Goal: Transaction & Acquisition: Purchase product/service

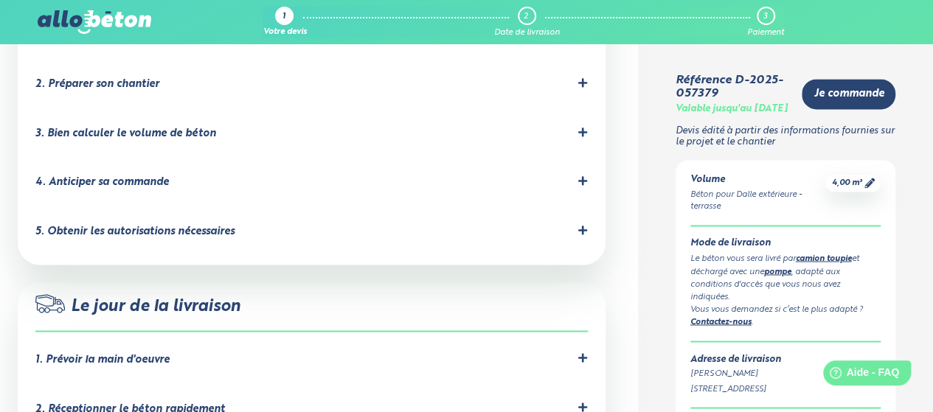
scroll to position [1123, 0]
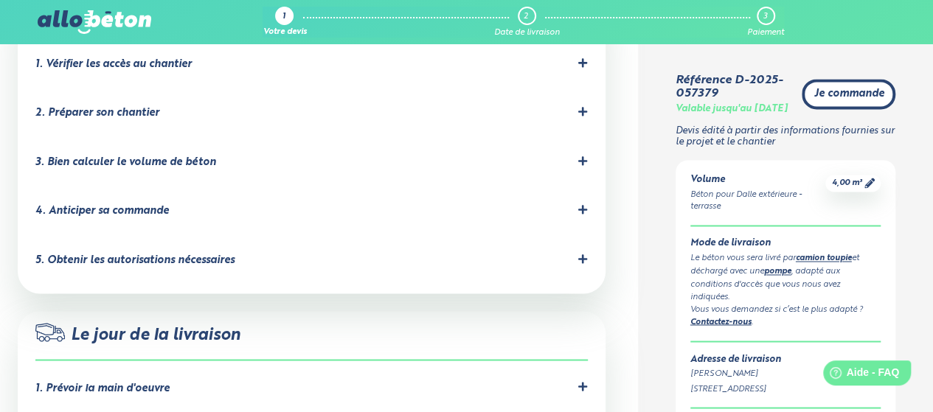
click at [838, 88] on link "Je commande" at bounding box center [848, 94] width 94 height 30
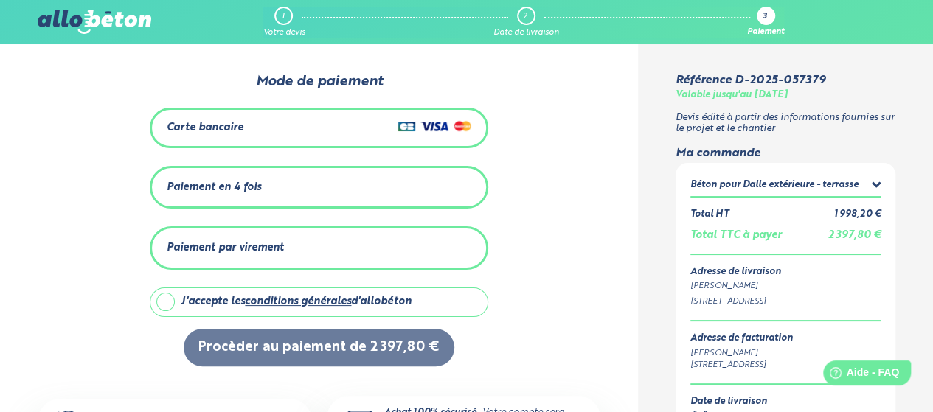
scroll to position [19, 0]
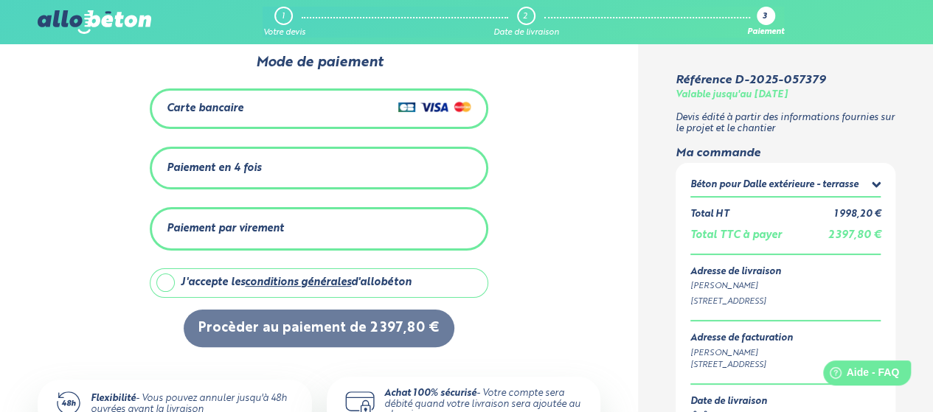
click at [168, 284] on label "J'accepte les conditions générales d'allobéton" at bounding box center [319, 282] width 338 height 29
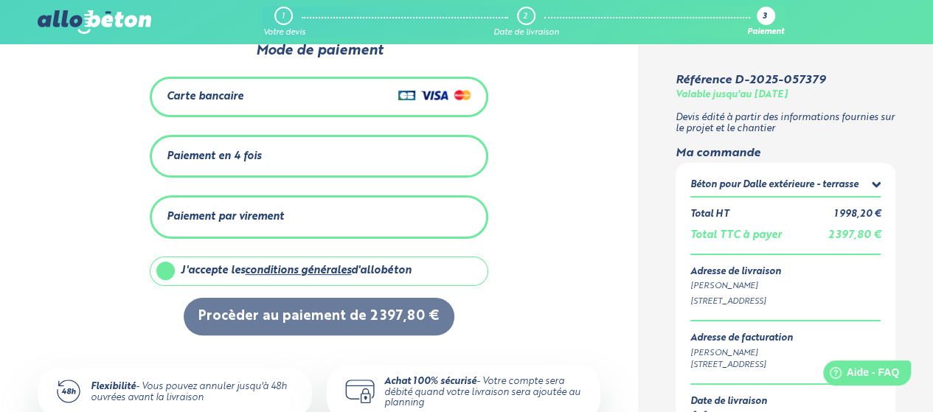
scroll to position [30, 0]
click at [327, 97] on div "Carte bancaire" at bounding box center [319, 97] width 304 height 21
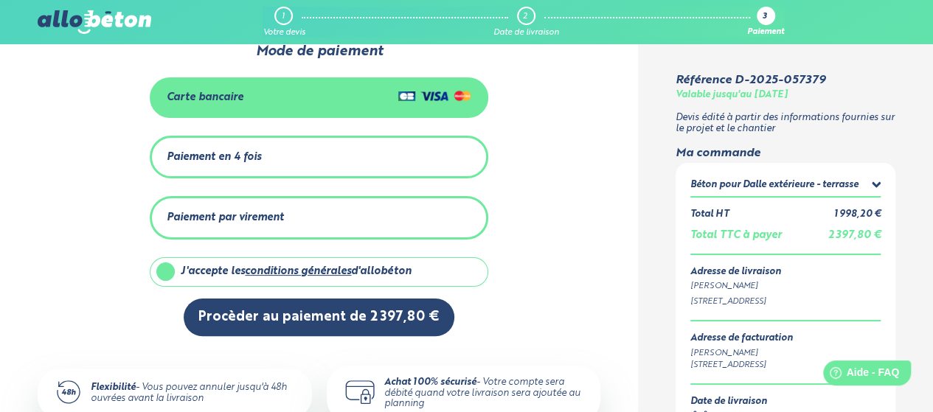
click at [168, 271] on label "J'accepte les conditions générales d'allobéton" at bounding box center [319, 271] width 338 height 29
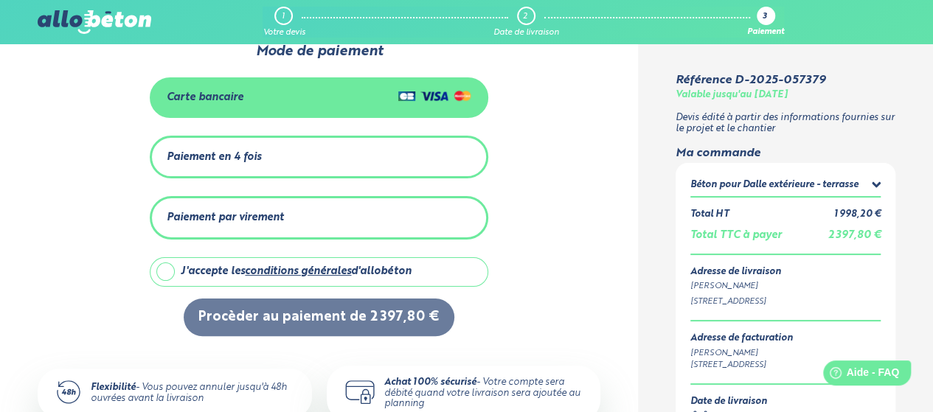
click at [168, 271] on label "J'accepte les conditions générales d'allobéton" at bounding box center [319, 271] width 338 height 29
checkbox input "true"
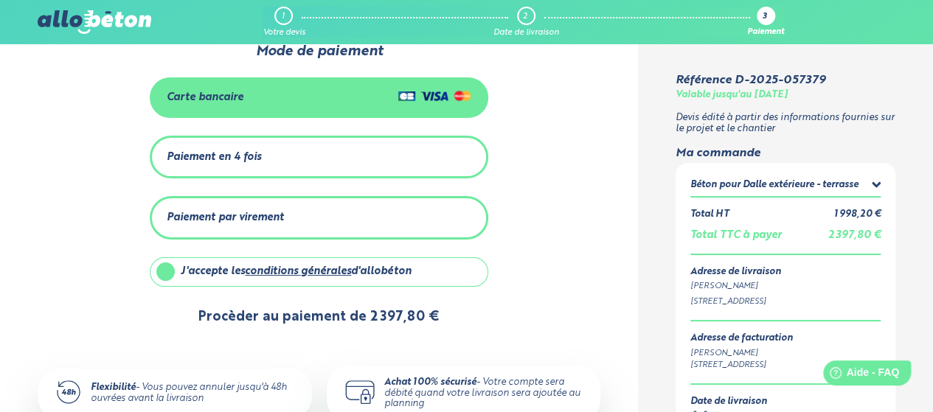
click at [260, 316] on button "Procèder au paiement de 2 397,80 €" at bounding box center [319, 318] width 271 height 38
